Goal: Entertainment & Leisure: Consume media (video, audio)

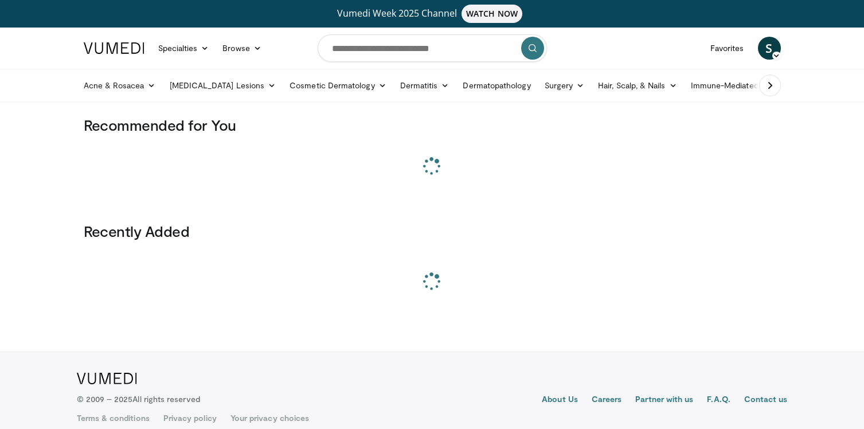
click at [449, 9] on link "Vumedi Week 2025 Channel WATCH NOW" at bounding box center [431, 14] width 693 height 18
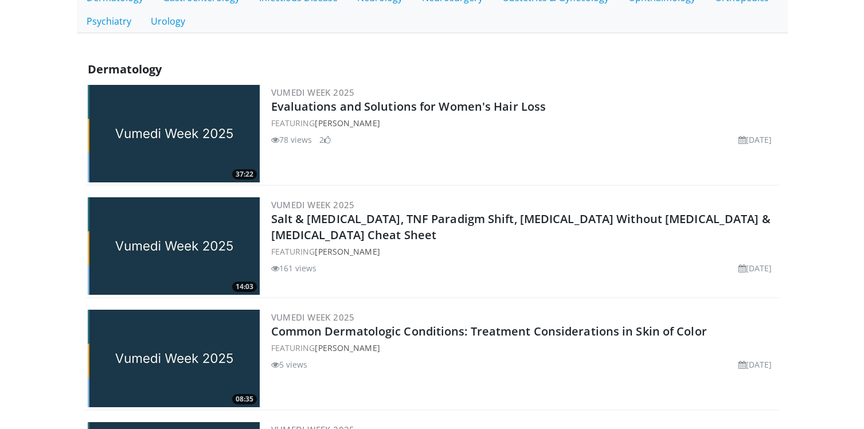
scroll to position [343, 0]
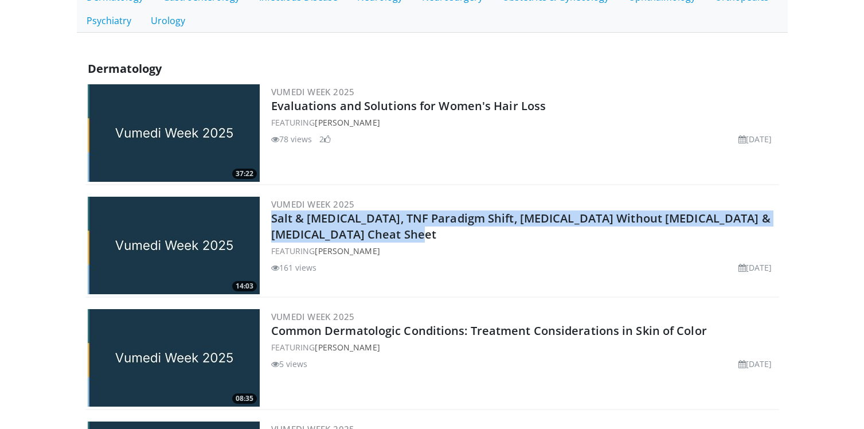
drag, startPoint x: 438, startPoint y: 239, endPoint x: 268, endPoint y: 221, distance: 170.6
click at [268, 221] on div "14:03 Vumedi Week 2025 Salt & [MEDICAL_DATA], TNF Paradigm Shift, [MEDICAL_DATA…" at bounding box center [431, 245] width 693 height 103
copy link "Salt & [MEDICAL_DATA], TNF Paradigm Shift, [MEDICAL_DATA] Without [MEDICAL_DATA…"
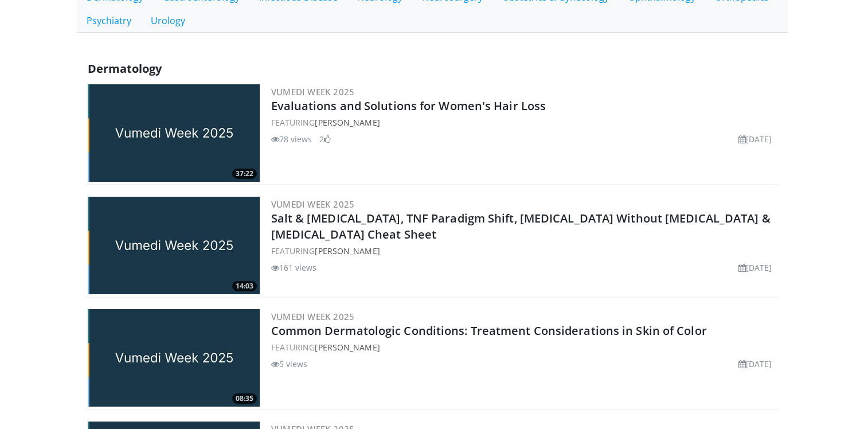
click at [622, 59] on div "Dermatology" at bounding box center [431, 69] width 693 height 26
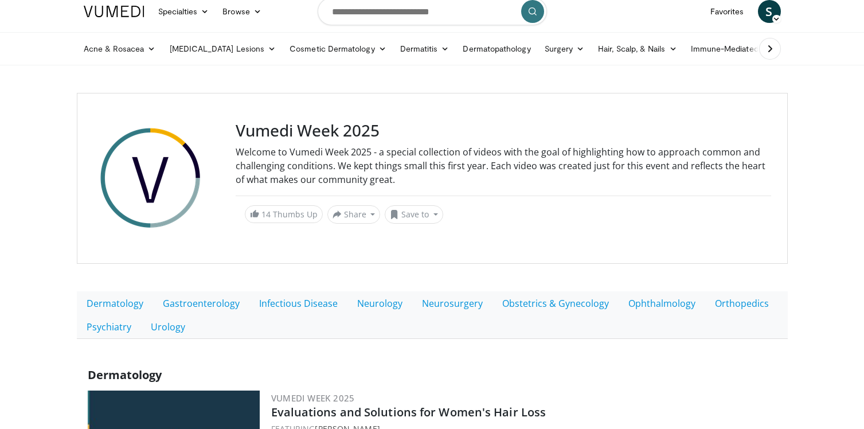
scroll to position [77, 0]
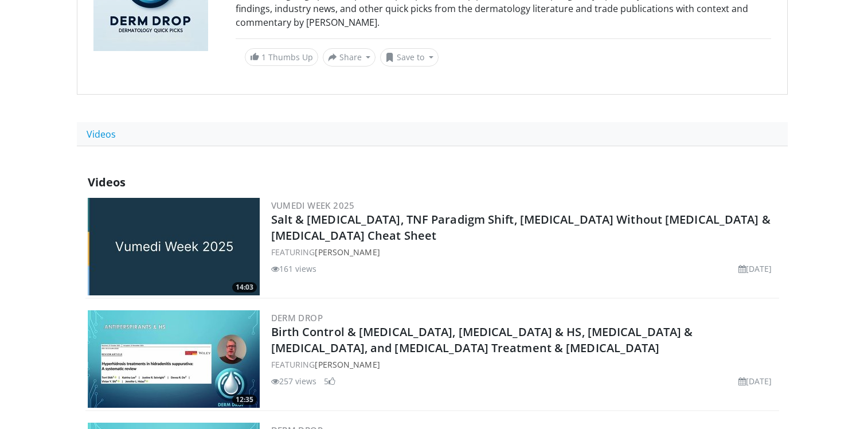
scroll to position [135, 0]
